Goal: Transaction & Acquisition: Purchase product/service

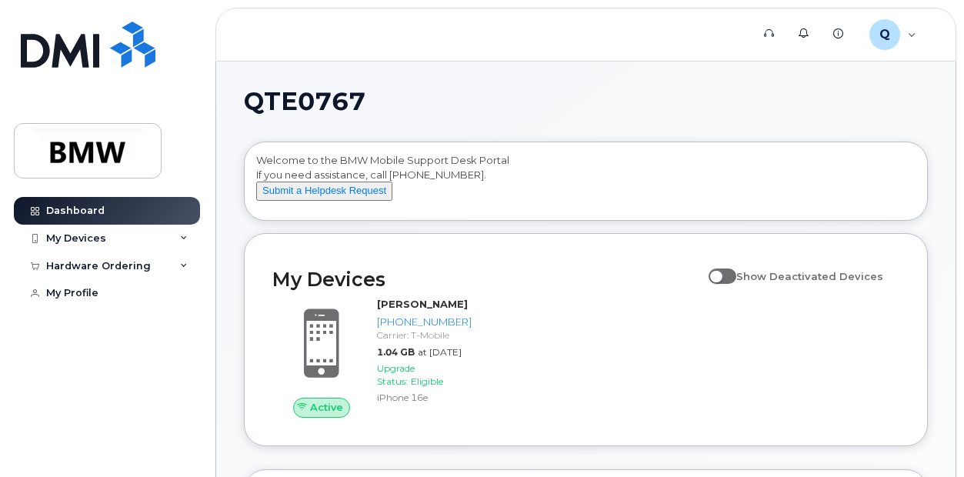
click at [601, 288] on h2 "My Devices" at bounding box center [486, 279] width 429 height 23
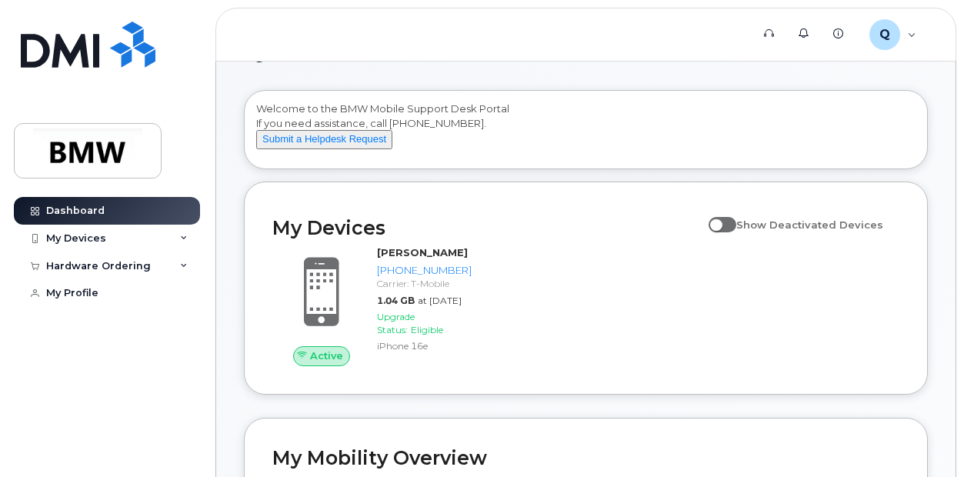
scroll to position [77, 0]
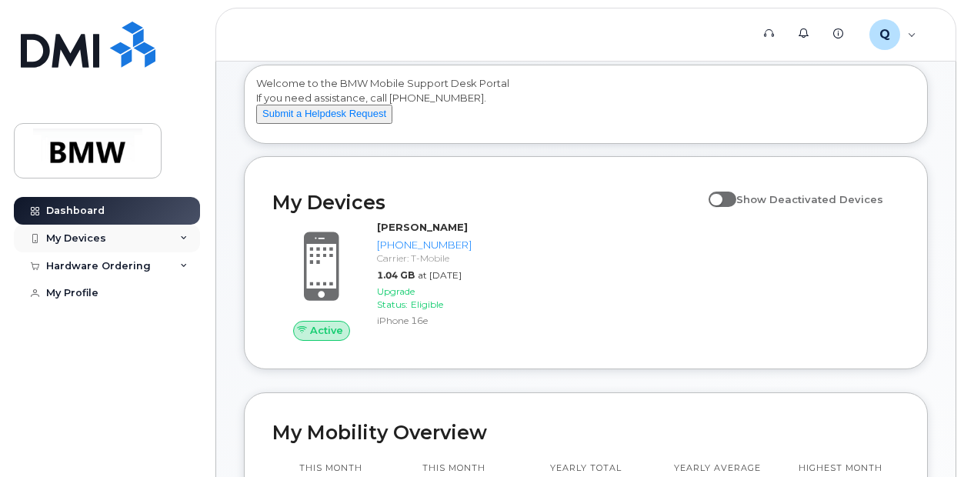
click at [79, 231] on div "My Devices" at bounding box center [107, 239] width 186 height 28
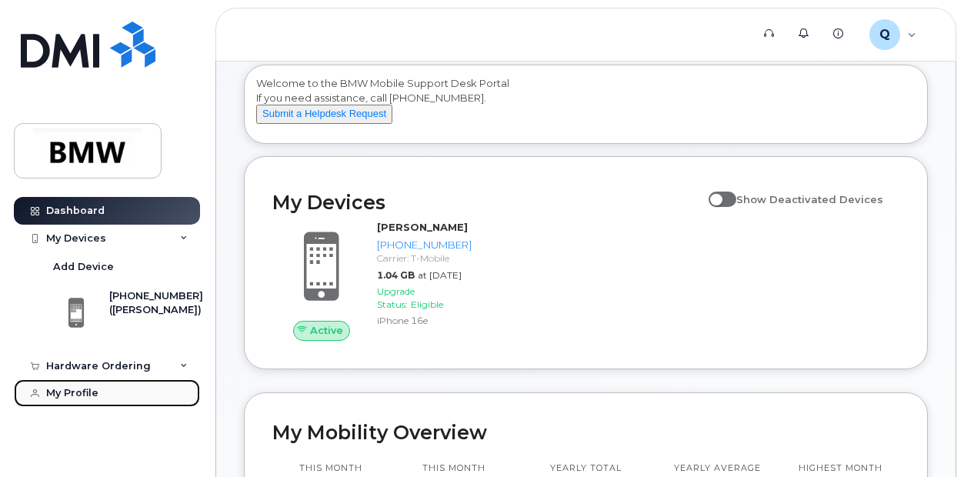
click at [82, 391] on div "My Profile" at bounding box center [72, 393] width 52 height 12
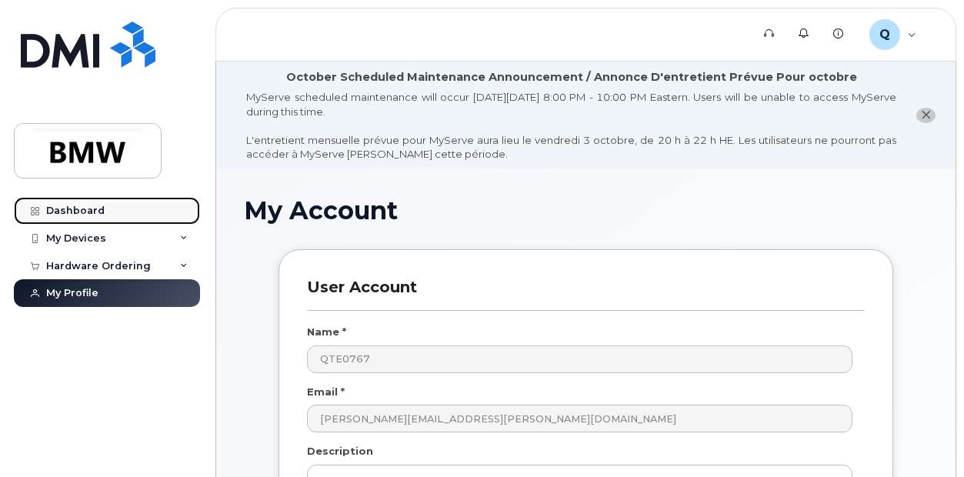
click at [57, 204] on link "Dashboard" at bounding box center [107, 211] width 186 height 28
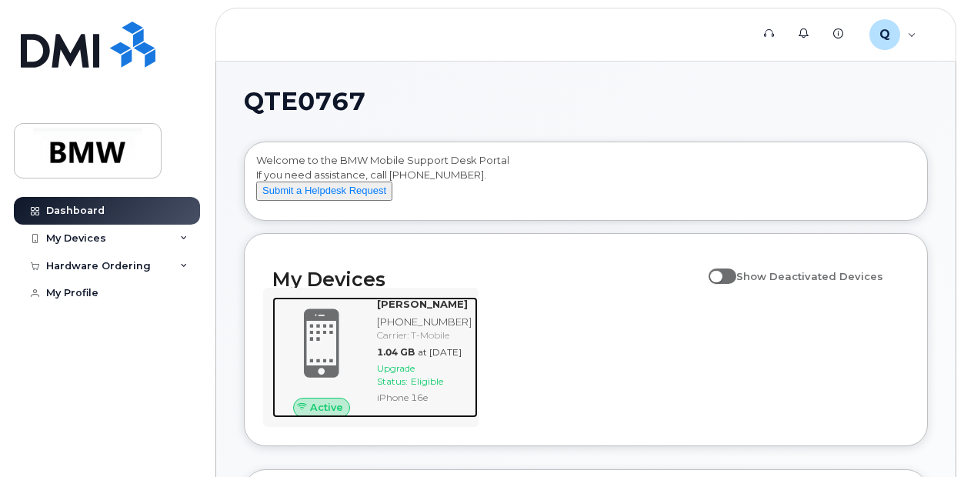
click at [430, 329] on div "[PHONE_NUMBER]" at bounding box center [424, 322] width 95 height 15
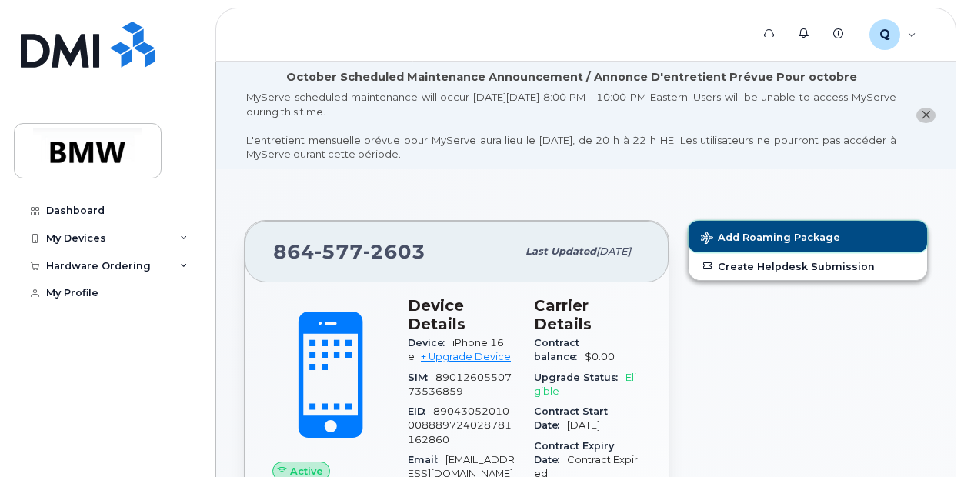
click at [791, 236] on span "Add Roaming Package" at bounding box center [770, 239] width 139 height 15
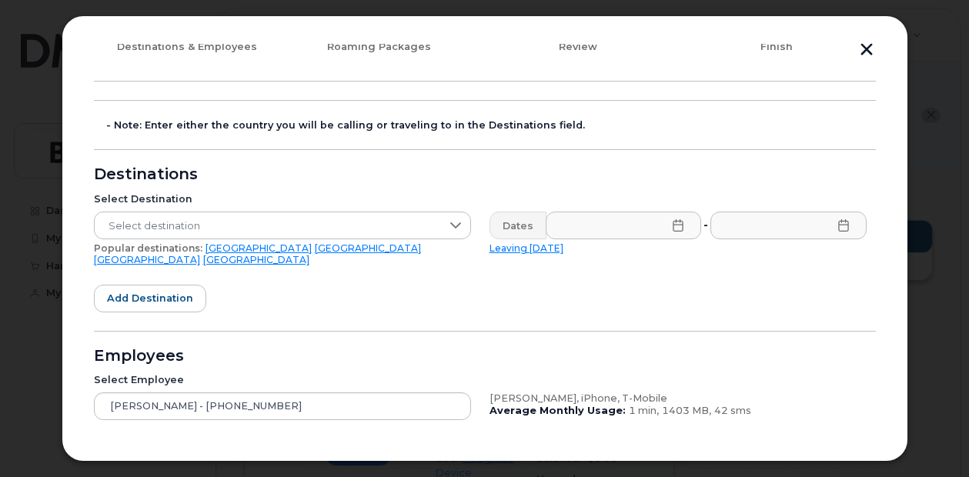
scroll to position [154, 0]
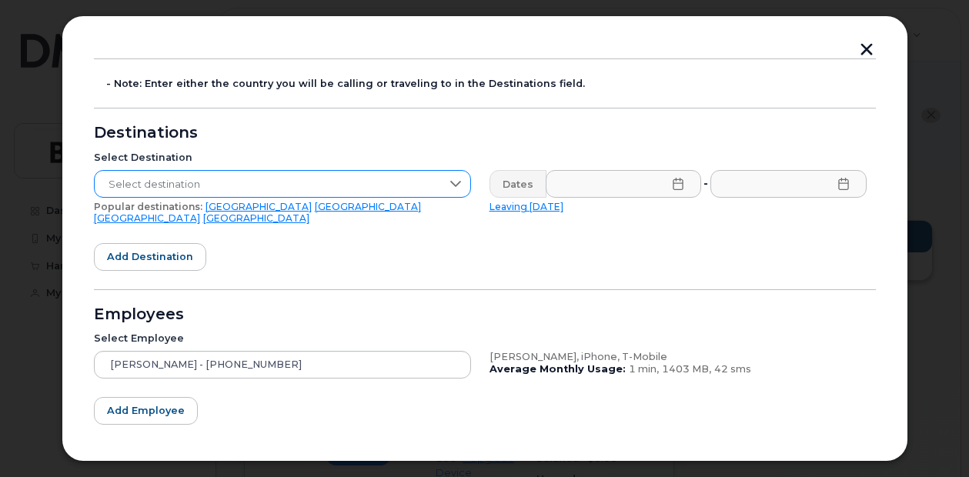
click at [461, 180] on div at bounding box center [455, 184] width 29 height 26
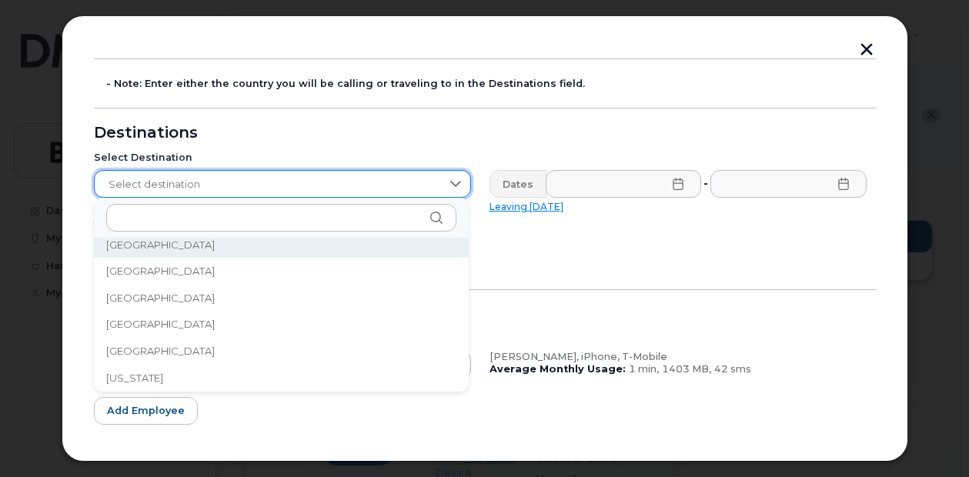
scroll to position [1815, 0]
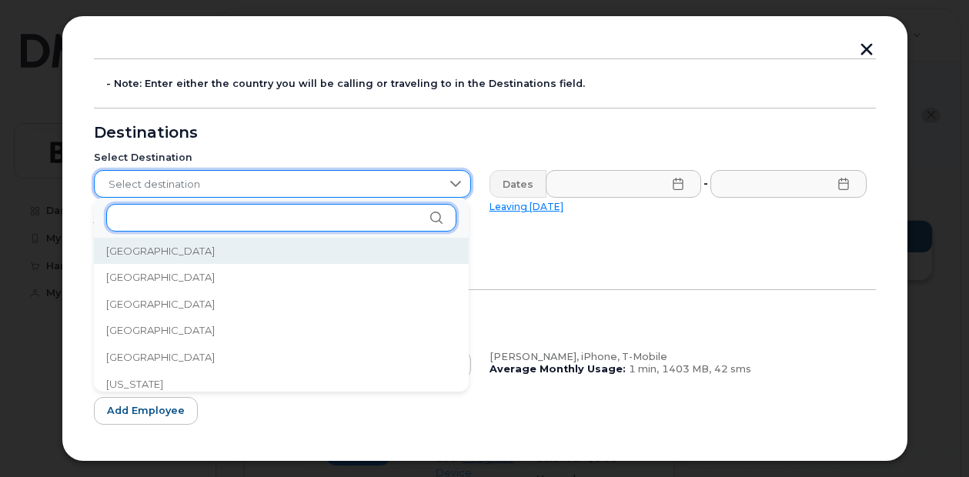
click at [269, 221] on input "text" at bounding box center [281, 218] width 350 height 28
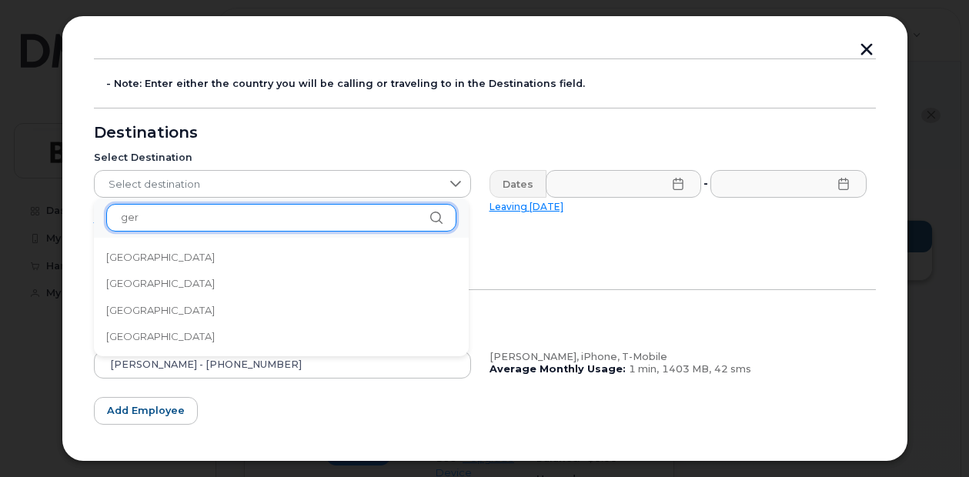
scroll to position [0, 0]
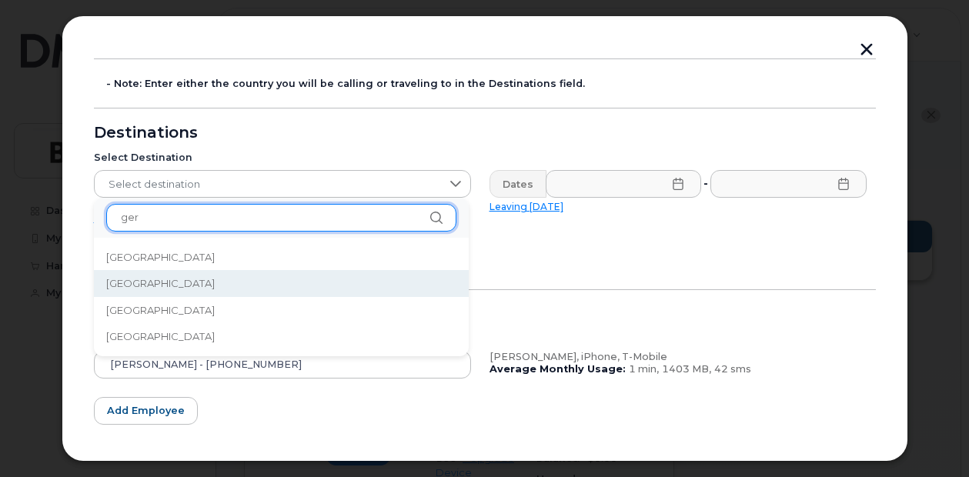
type input "ger"
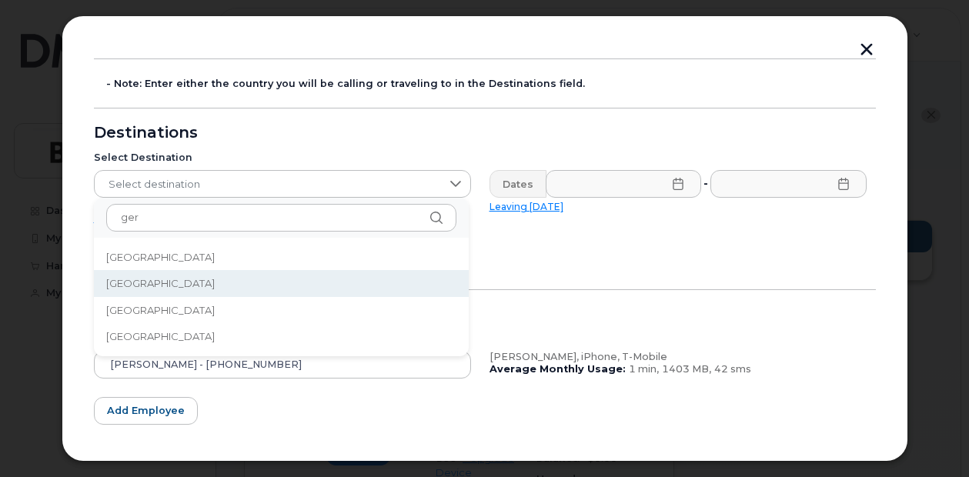
click at [125, 284] on span "Germany" at bounding box center [160, 283] width 109 height 15
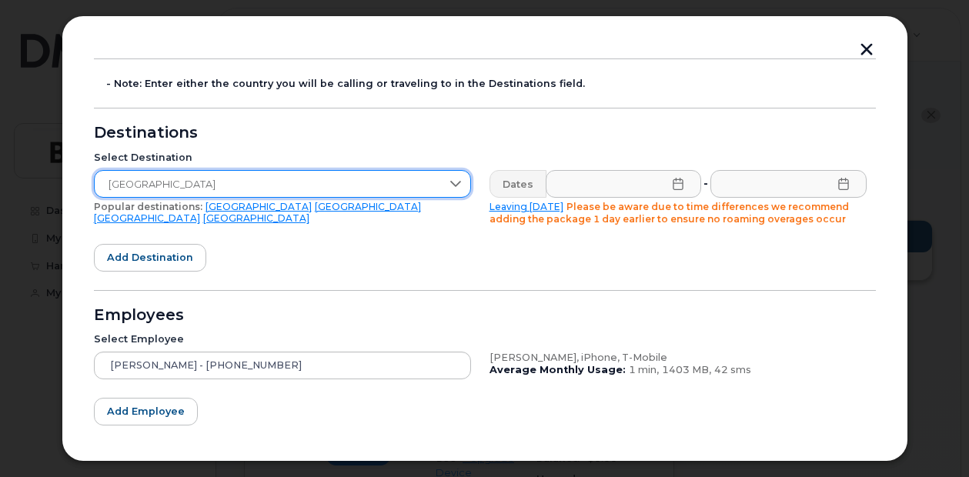
click at [672, 182] on icon at bounding box center [678, 184] width 12 height 12
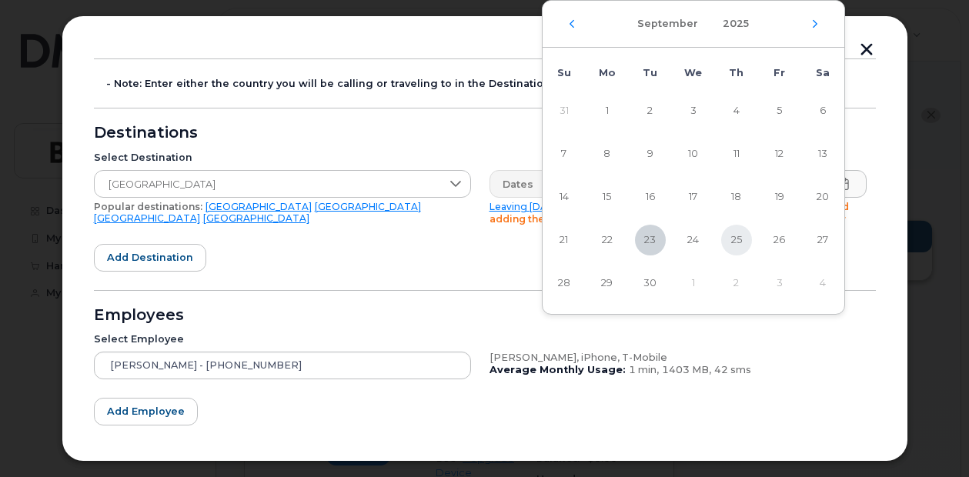
click at [740, 242] on span "25" at bounding box center [736, 240] width 31 height 31
type input "09/25/2025"
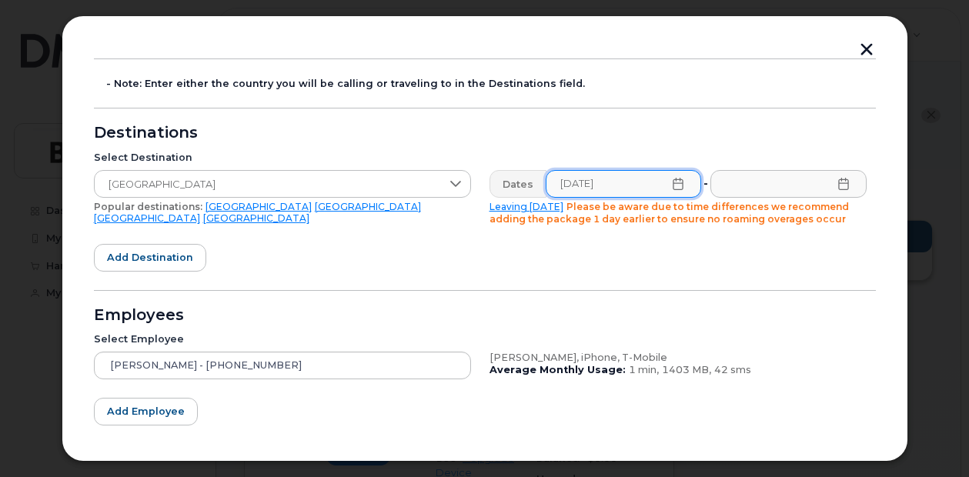
click at [837, 181] on icon at bounding box center [843, 184] width 12 height 12
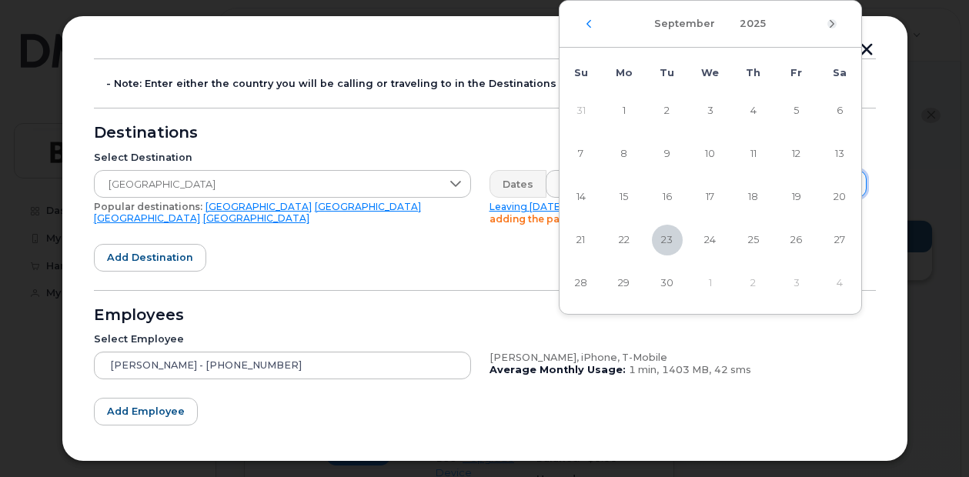
click at [831, 25] on icon "Next Month" at bounding box center [831, 24] width 9 height 12
click at [660, 188] on span "14" at bounding box center [667, 197] width 31 height 31
type input "10/14/2025"
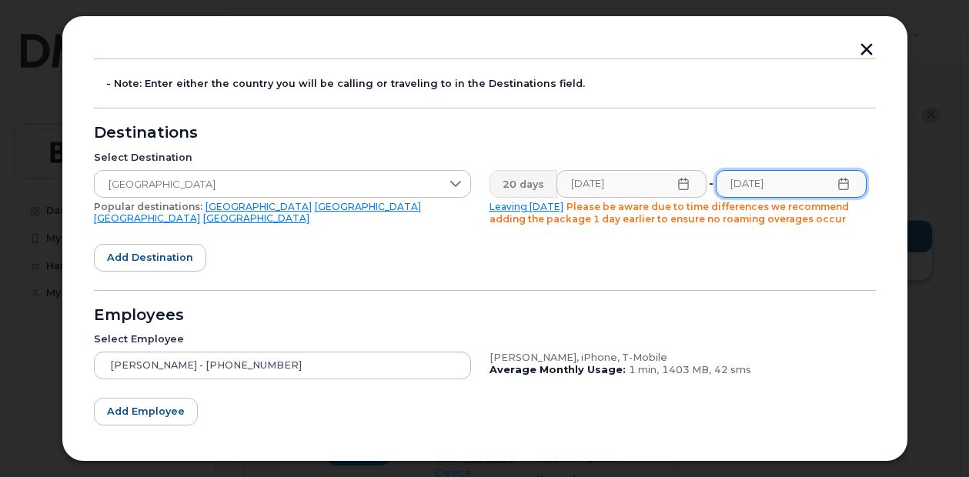
click at [277, 264] on form "- Note: Enter either the country you will be calling or traveling to in the Des…" at bounding box center [485, 283] width 782 height 451
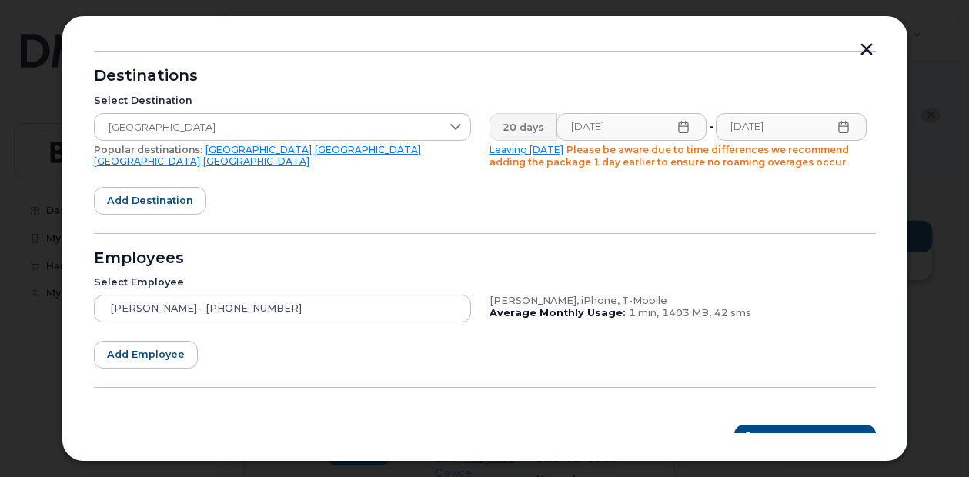
scroll to position [234, 0]
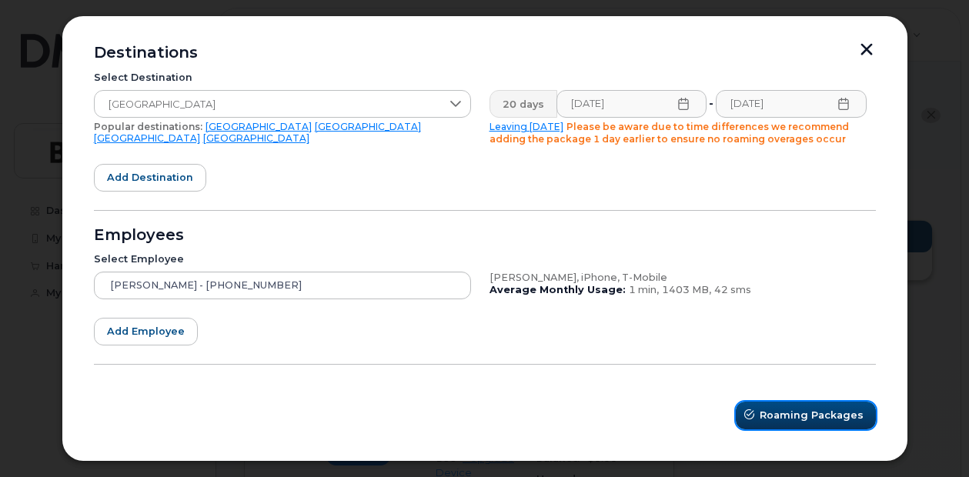
click at [837, 413] on span "Roaming Packages" at bounding box center [812, 415] width 104 height 15
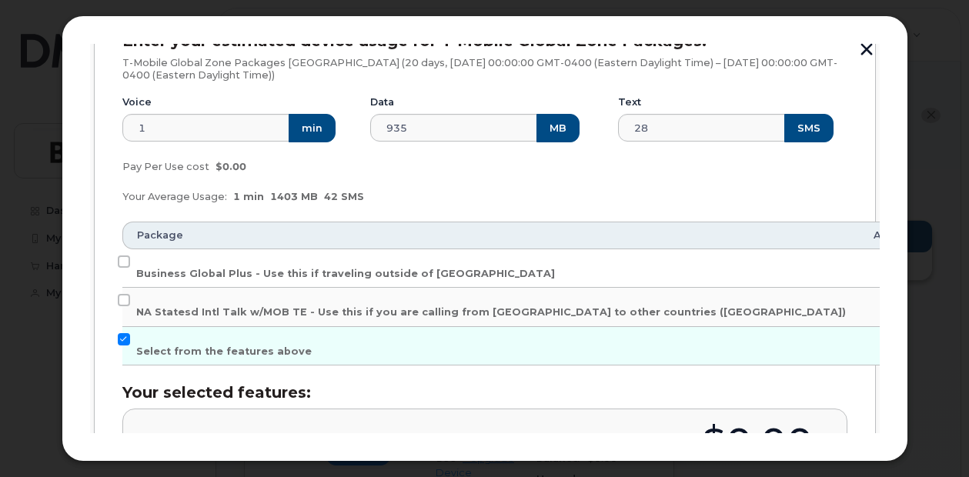
scroll to position [329, 0]
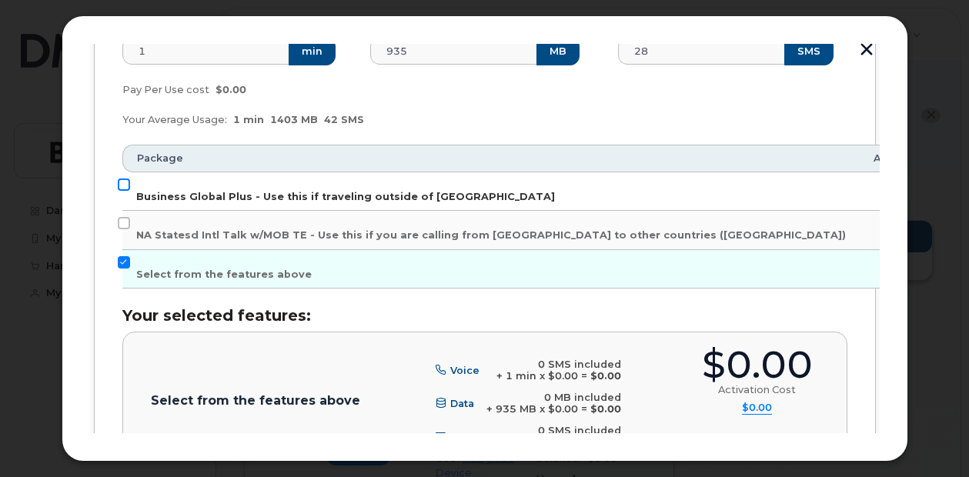
click at [121, 183] on input "Business Global Plus - Use this if traveling outside of North America" at bounding box center [124, 185] width 12 height 12
checkbox input "true"
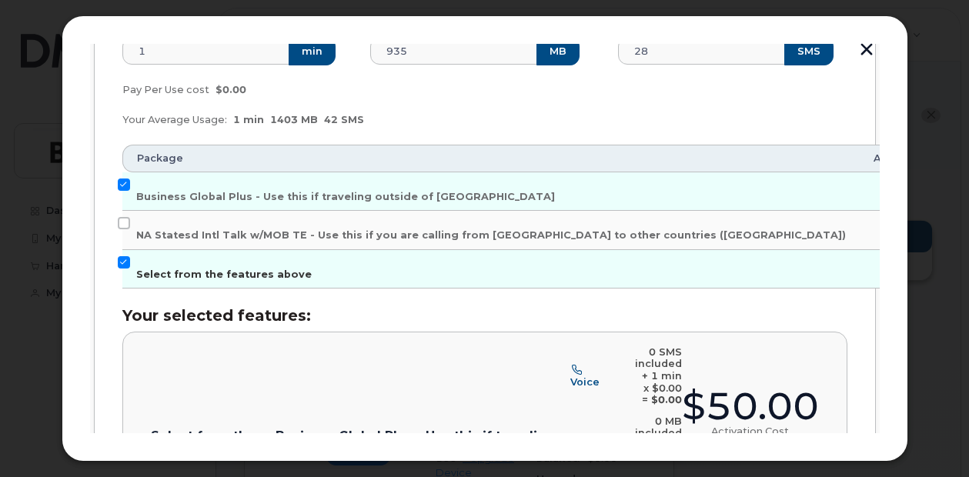
click at [119, 261] on input "Select from the features above" at bounding box center [124, 262] width 12 height 12
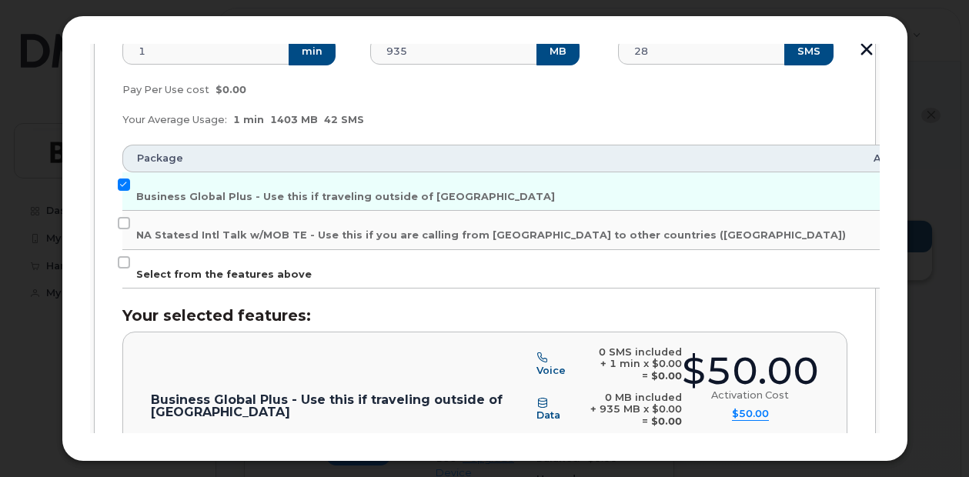
click at [137, 269] on span "Select from the features above" at bounding box center [223, 275] width 175 height 12
click at [130, 269] on input "Select from the features above" at bounding box center [124, 262] width 12 height 12
checkbox input "true"
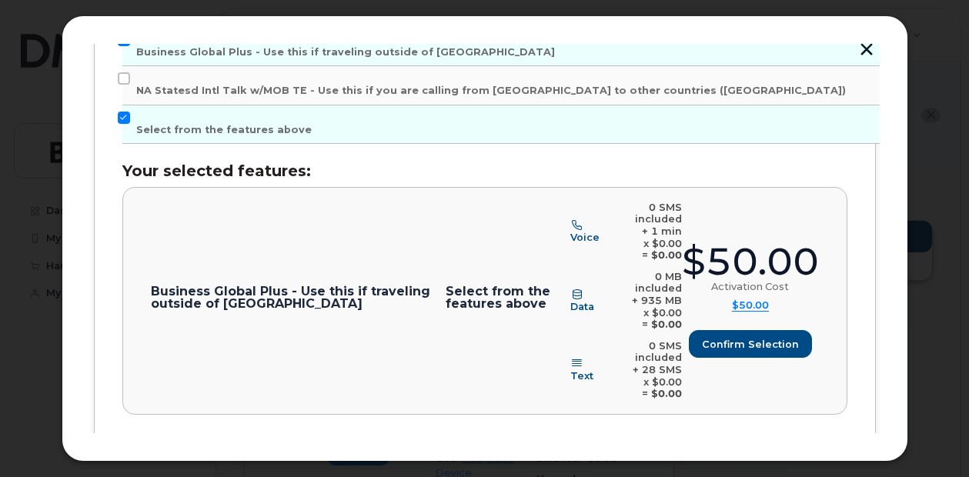
scroll to position [483, 0]
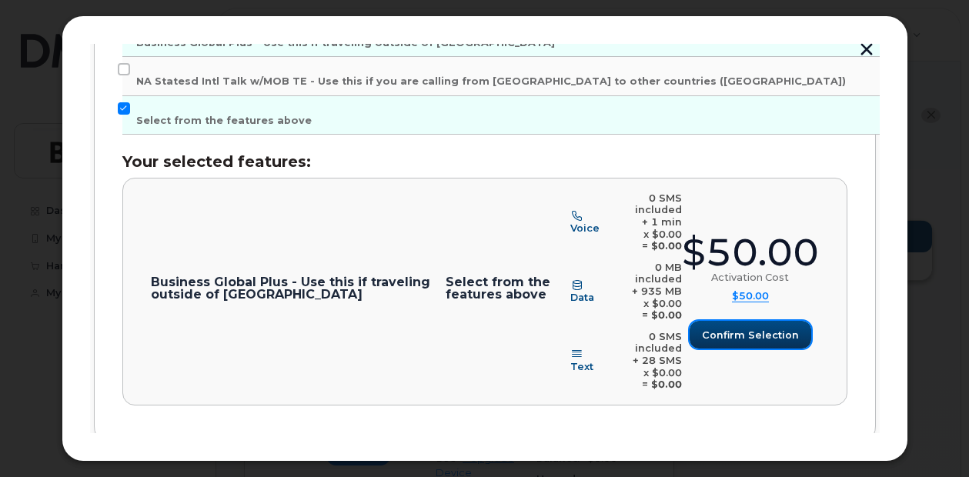
click at [733, 328] on span "Confirm selection" at bounding box center [750, 335] width 97 height 15
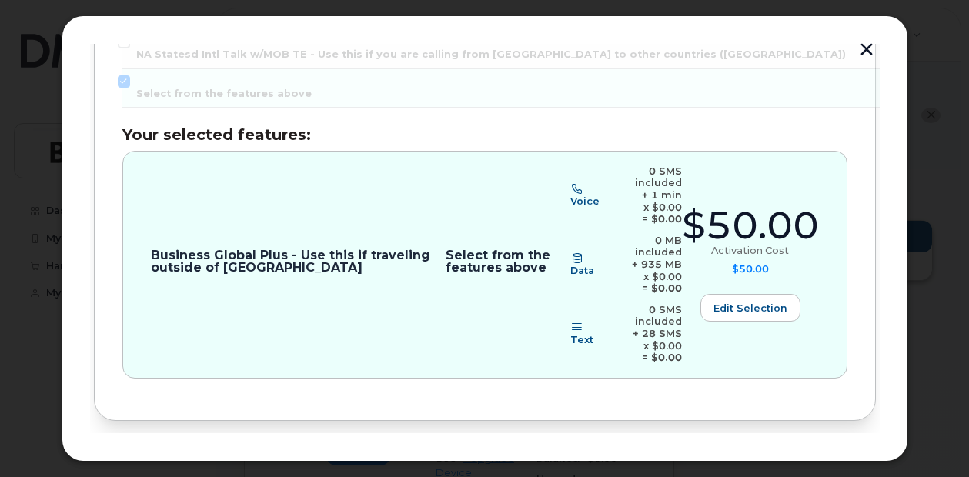
scroll to position [518, 0]
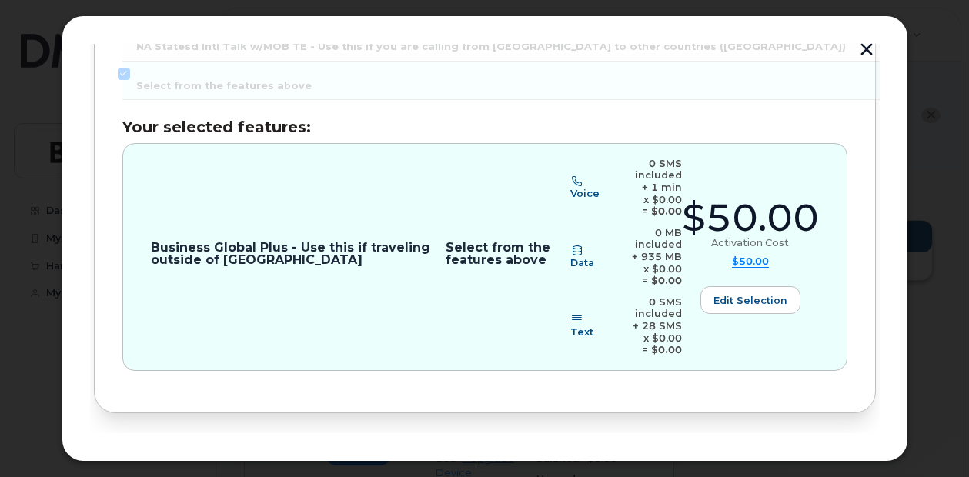
click at [827, 456] on span "Review" at bounding box center [833, 463] width 38 height 15
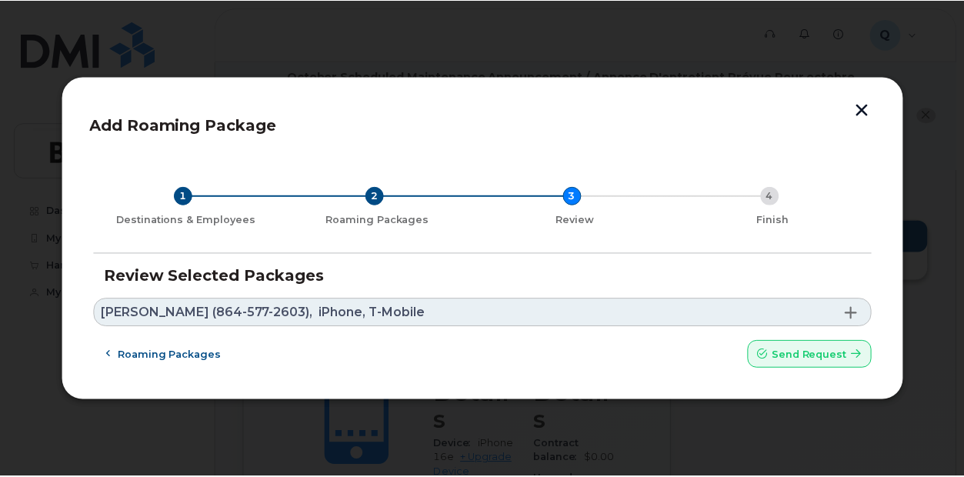
scroll to position [0, 0]
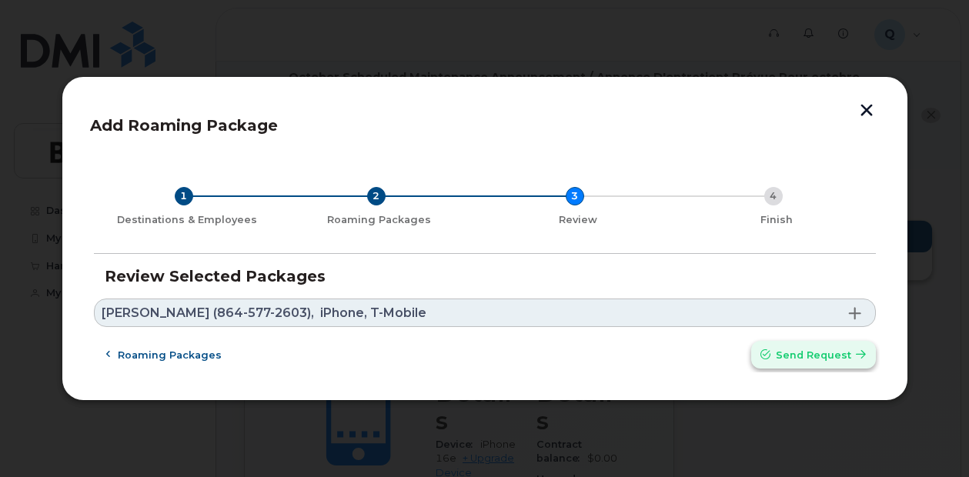
click at [822, 356] on span "Send request" at bounding box center [813, 355] width 75 height 15
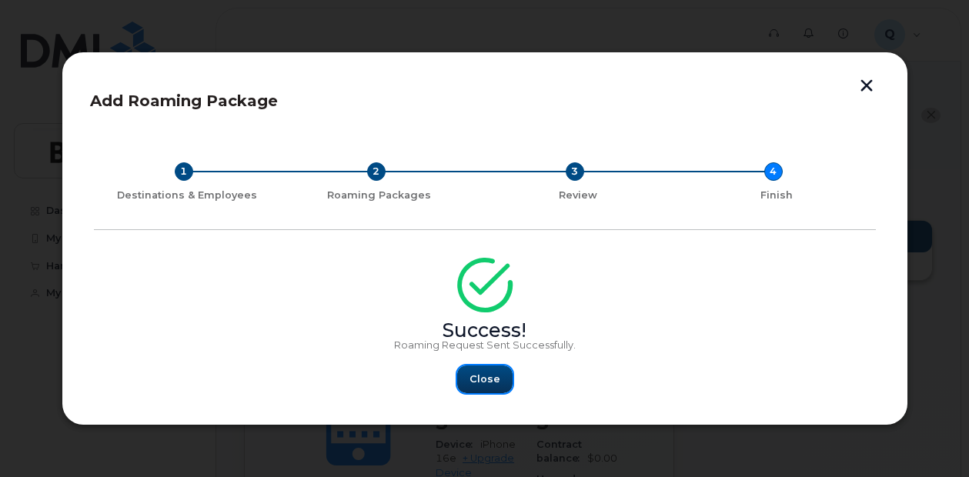
click at [488, 381] on span "Close" at bounding box center [485, 379] width 31 height 15
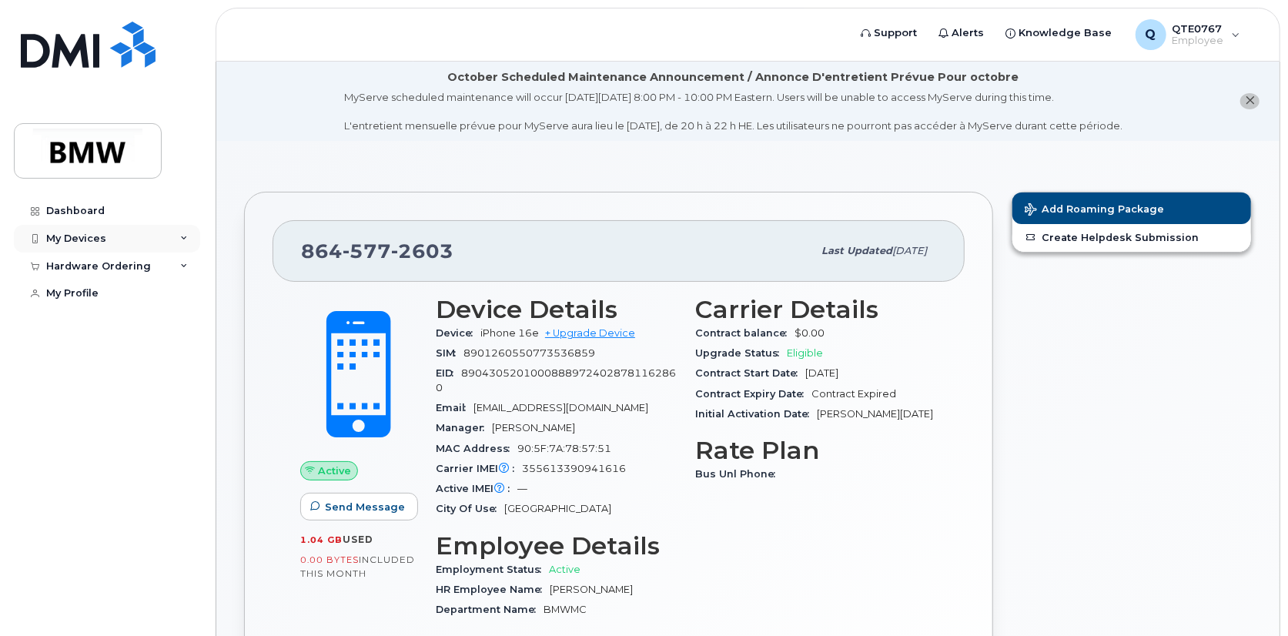
click at [93, 241] on div "My Devices" at bounding box center [76, 238] width 60 height 12
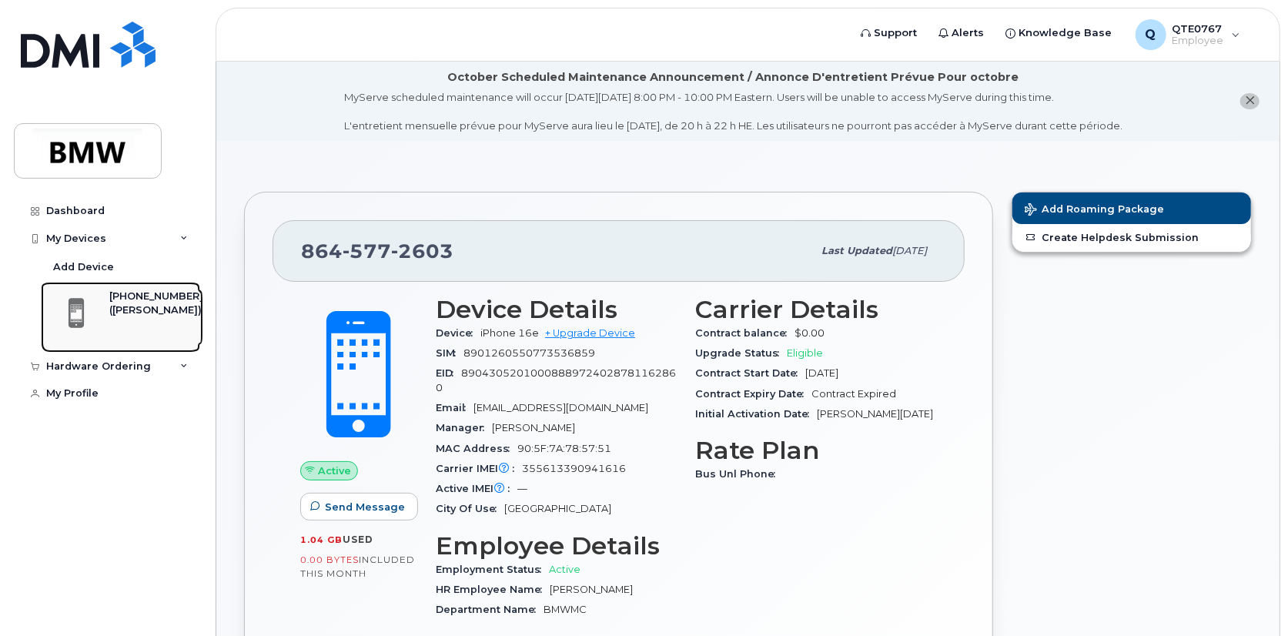
click at [170, 308] on div "([PERSON_NAME])" at bounding box center [156, 310] width 94 height 14
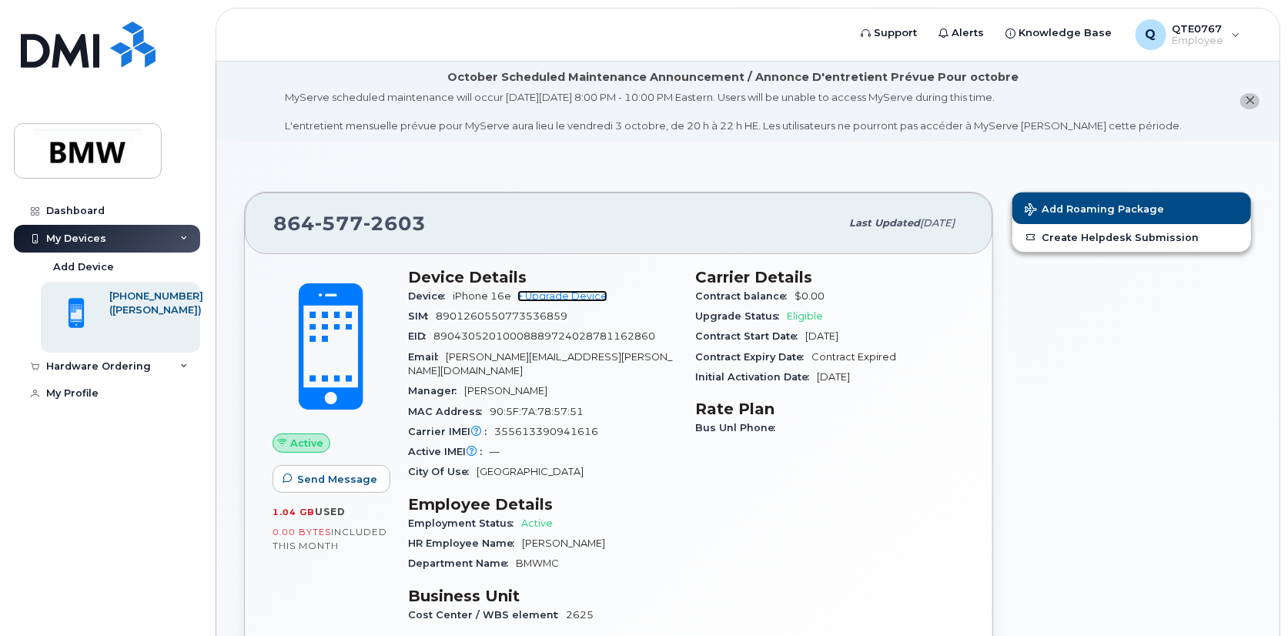
click at [604, 290] on link "+ Upgrade Device" at bounding box center [562, 296] width 90 height 12
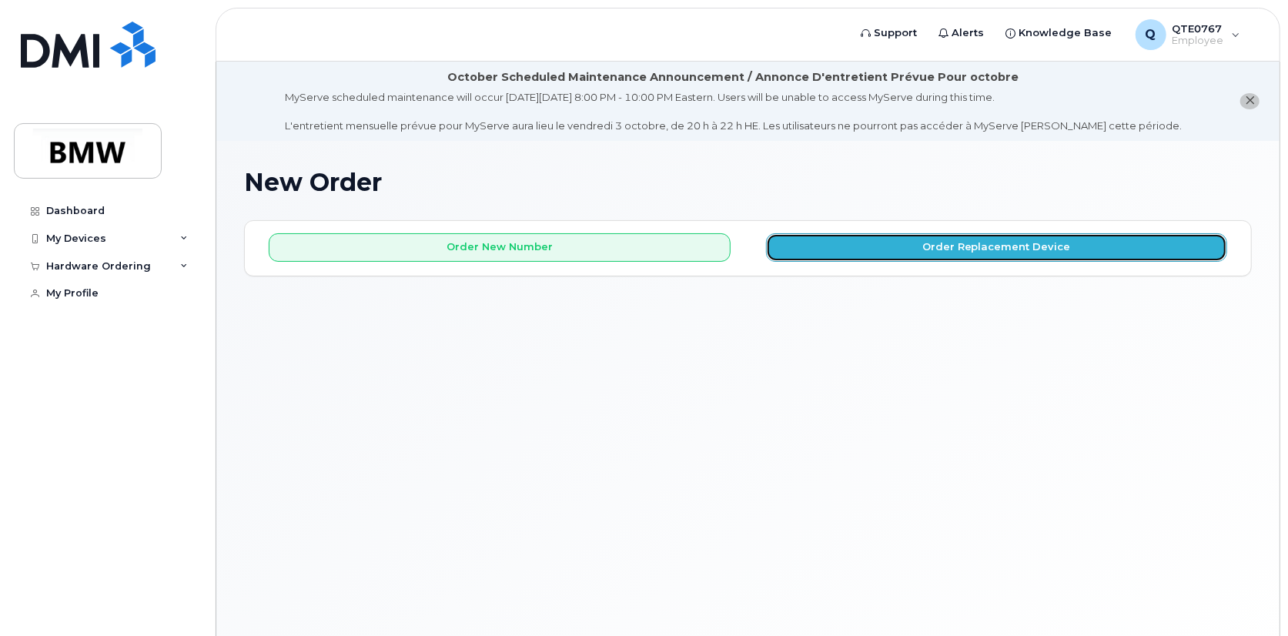
click at [1075, 245] on button "Order Replacement Device" at bounding box center [997, 247] width 462 height 28
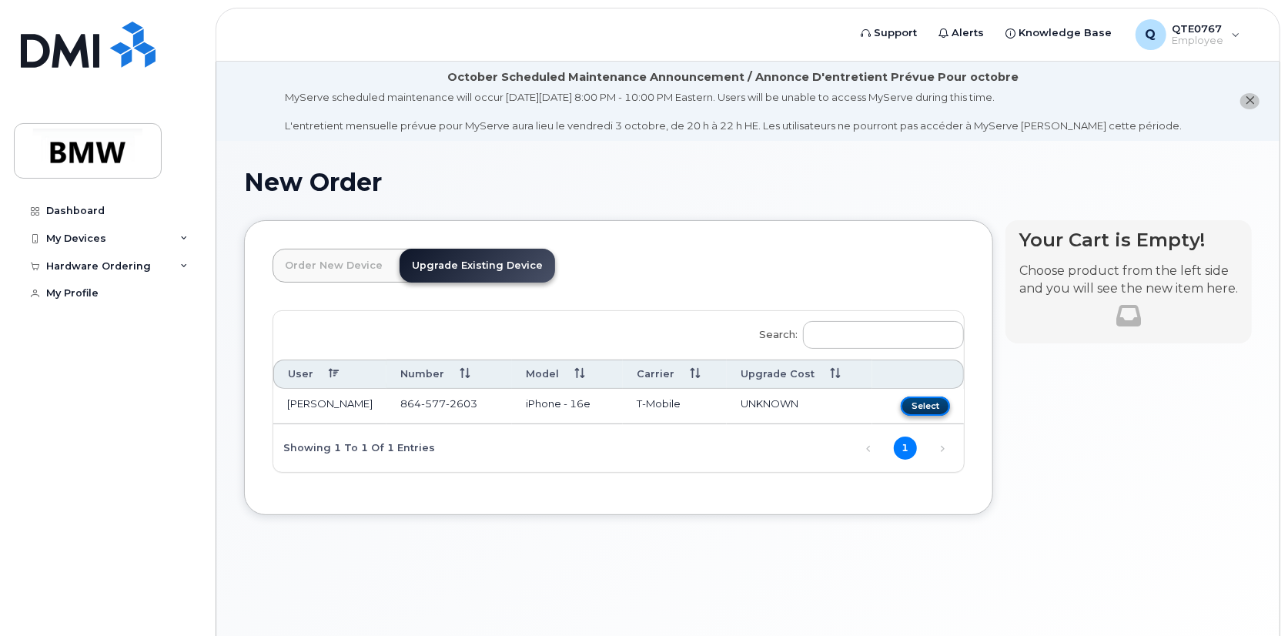
click at [937, 404] on button "Select" at bounding box center [925, 405] width 49 height 19
